Goal: Find contact information: Find contact information

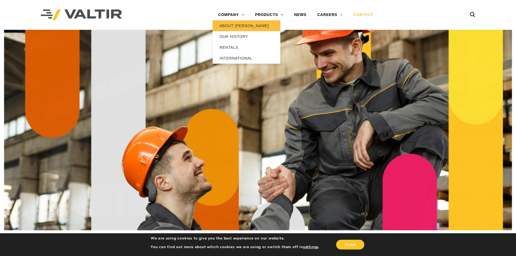
click at [246, 27] on link "ABOUT [PERSON_NAME]" at bounding box center [247, 25] width 68 height 11
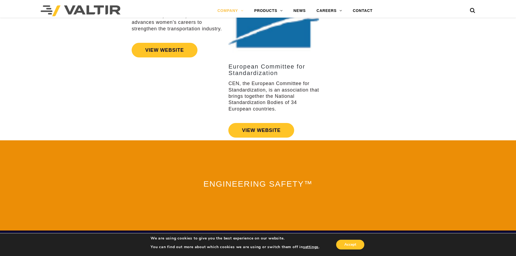
scroll to position [1190, 0]
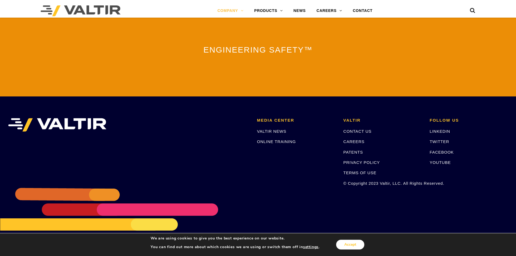
click at [349, 241] on button "Accept" at bounding box center [350, 245] width 28 height 10
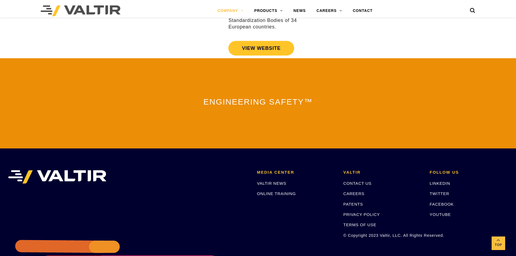
scroll to position [1136, 0]
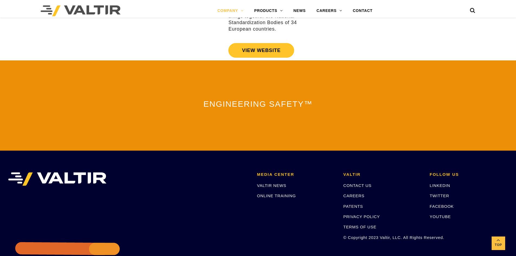
click at [84, 184] on li at bounding box center [128, 206] width 249 height 68
click at [82, 179] on img at bounding box center [57, 179] width 98 height 14
click at [99, 6] on img at bounding box center [81, 10] width 80 height 11
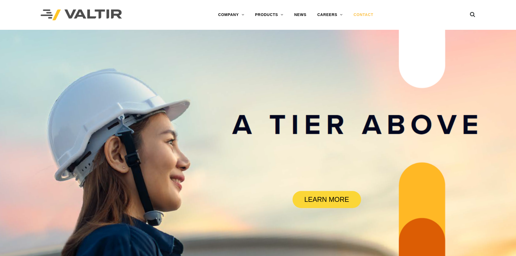
click at [366, 15] on link "CONTACT" at bounding box center [363, 14] width 31 height 11
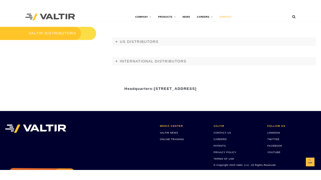
scroll to position [598, 0]
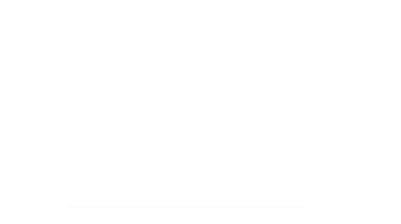
scroll to position [60, 0]
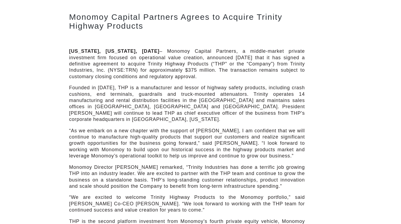
drag, startPoint x: 220, startPoint y: 62, endPoint x: 299, endPoint y: 32, distance: 85.1
click at [220, 62] on p "[US_STATE], [US_STATE], [DATE] – Monomoy Capital Partners, a middle-market priv…" at bounding box center [187, 64] width 236 height 32
click at [286, 37] on div "Monomoy Capital Partners Agrees to Acquire Trinity Highway Products [US_STATE],…" at bounding box center [187, 166] width 236 height 333
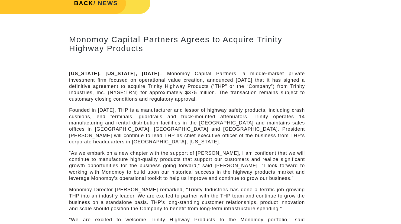
scroll to position [0, 0]
